Goal: Task Accomplishment & Management: Manage account settings

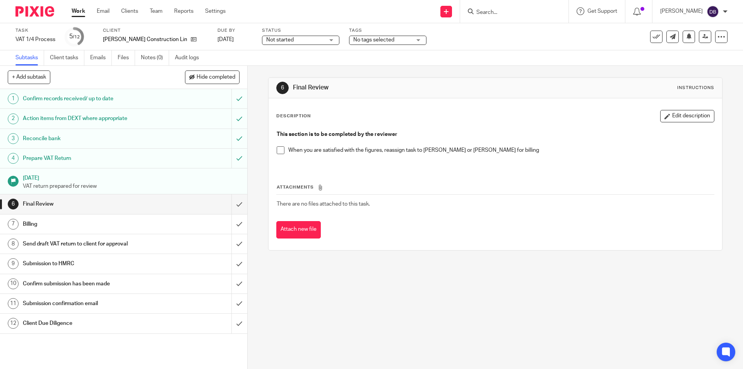
click at [376, 41] on span "No tags selected" at bounding box center [382, 40] width 58 height 8
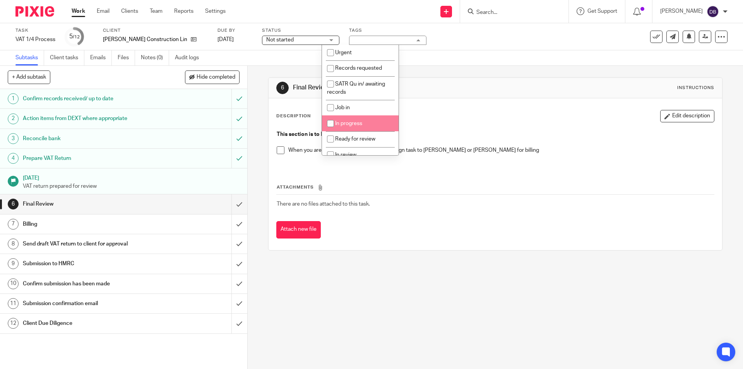
scroll to position [39, 0]
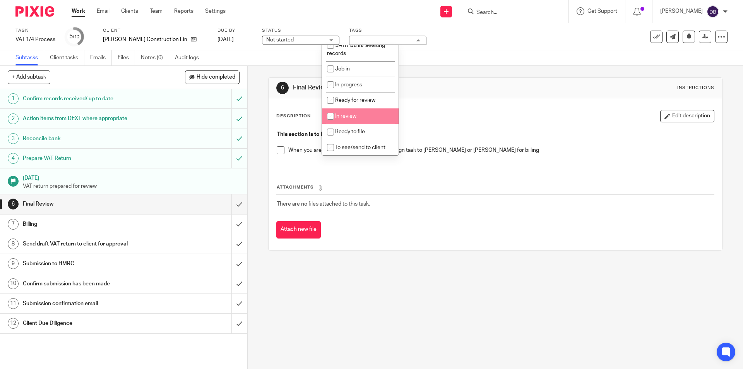
click at [344, 114] on span "In review" at bounding box center [345, 115] width 21 height 5
checkbox input "true"
drag, startPoint x: 258, startPoint y: 101, endPoint x: 276, endPoint y: 72, distance: 34.6
click at [259, 101] on div "6 Final Review Instructions Description Edit description This section is to be …" at bounding box center [496, 217] width 496 height 303
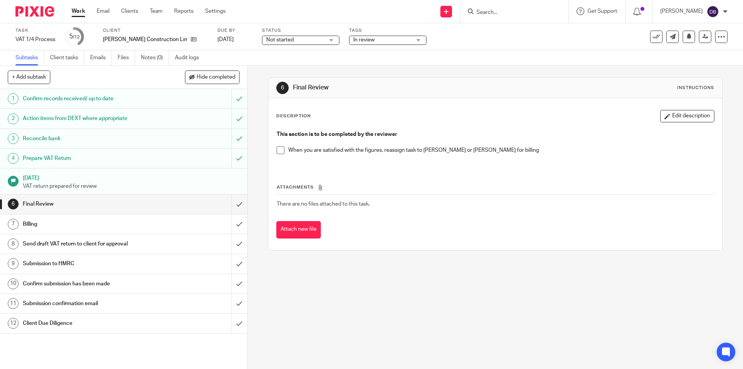
click at [284, 40] on span "Not started" at bounding box center [295, 40] width 58 height 8
click at [259, 67] on span "In progress" at bounding box center [253, 67] width 27 height 5
click at [261, 117] on div "6 Final Review Instructions Description Edit description This section is to be …" at bounding box center [496, 217] width 496 height 303
click at [705, 35] on link at bounding box center [705, 37] width 12 height 12
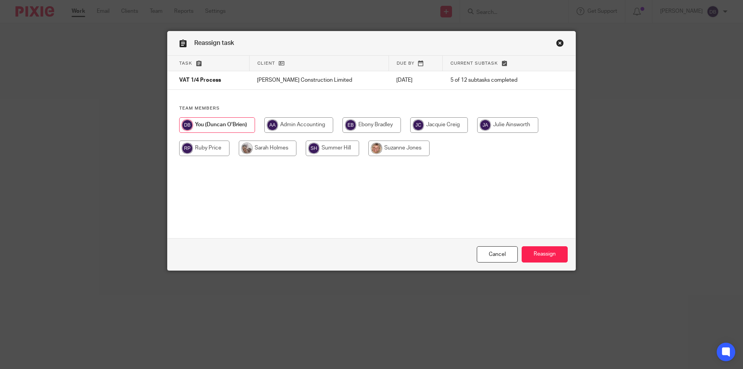
click at [516, 125] on input "radio" at bounding box center [507, 124] width 61 height 15
radio input "true"
click at [544, 248] on input "Reassign" at bounding box center [545, 254] width 46 height 17
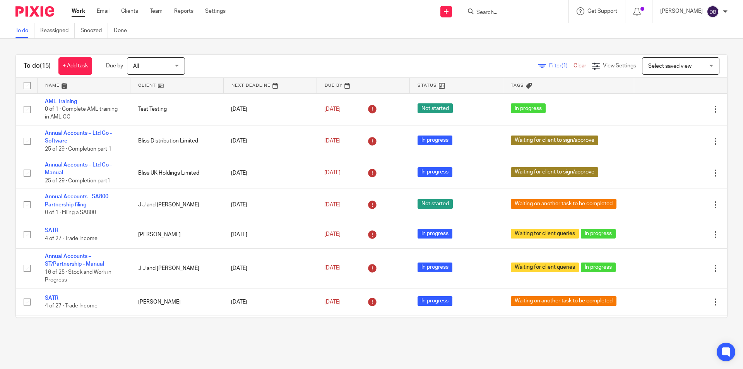
click at [78, 14] on link "Work" at bounding box center [79, 11] width 14 height 8
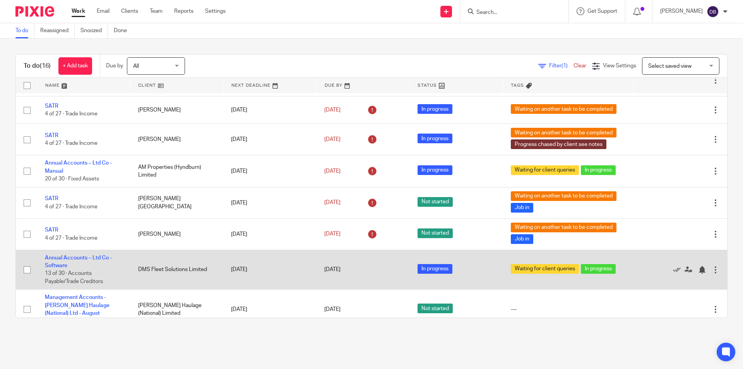
scroll to position [251, 0]
